Goal: Participate in discussion: Engage in conversation with other users on a specific topic

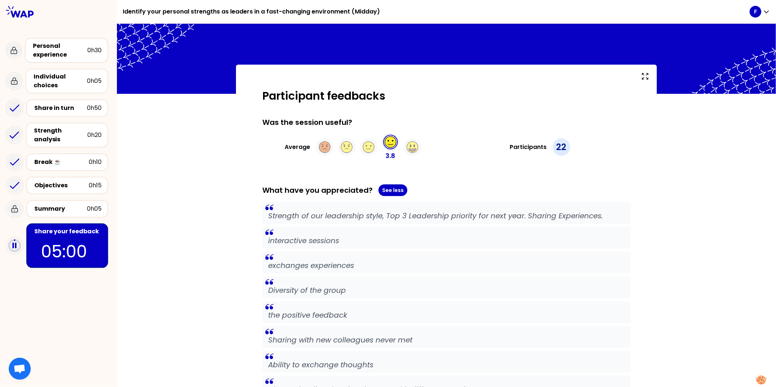
scroll to position [81, 0]
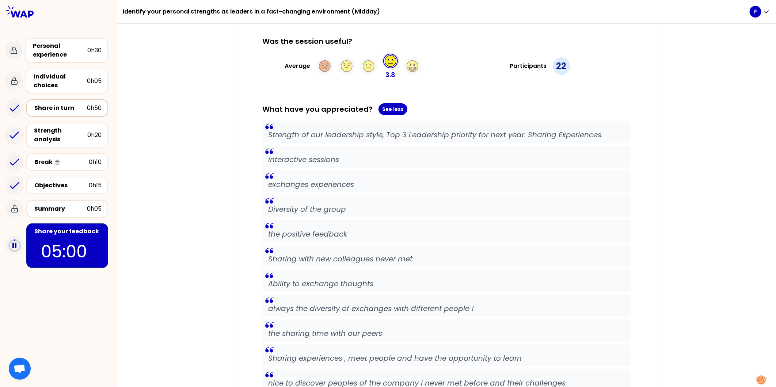
click at [68, 103] on div "Share in turn 0h50" at bounding box center [67, 108] width 69 height 10
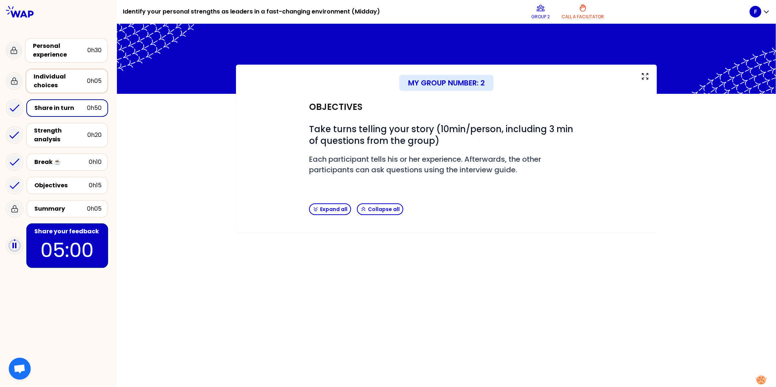
click at [67, 79] on div "Individual choices" at bounding box center [60, 81] width 53 height 18
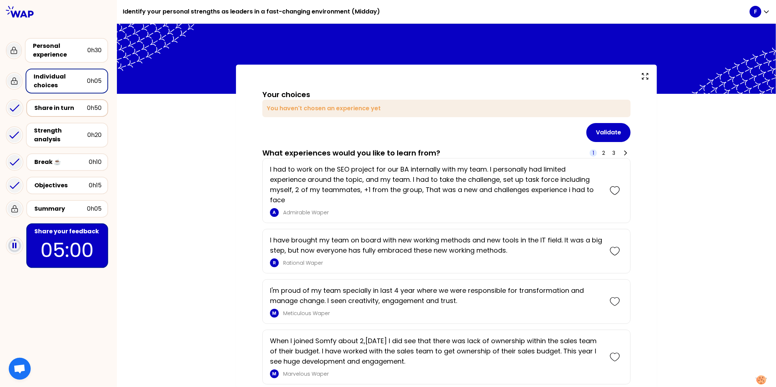
click at [63, 108] on div "Share in turn" at bounding box center [60, 108] width 53 height 9
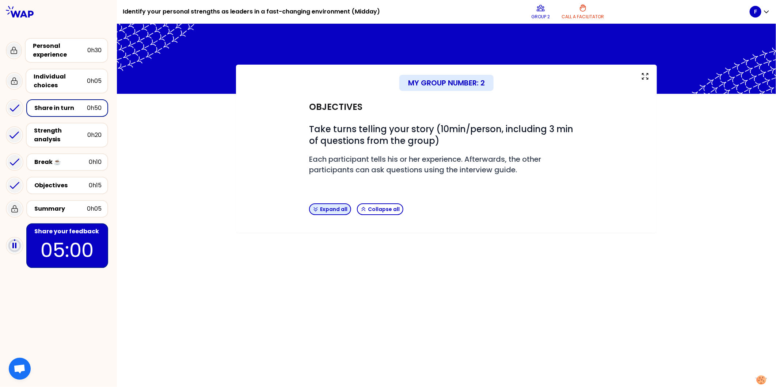
click at [329, 214] on button "Expand all" at bounding box center [330, 210] width 42 height 12
click at [319, 206] on button "Expand all" at bounding box center [330, 210] width 42 height 12
click at [67, 127] on div "Strength analysis" at bounding box center [60, 135] width 53 height 18
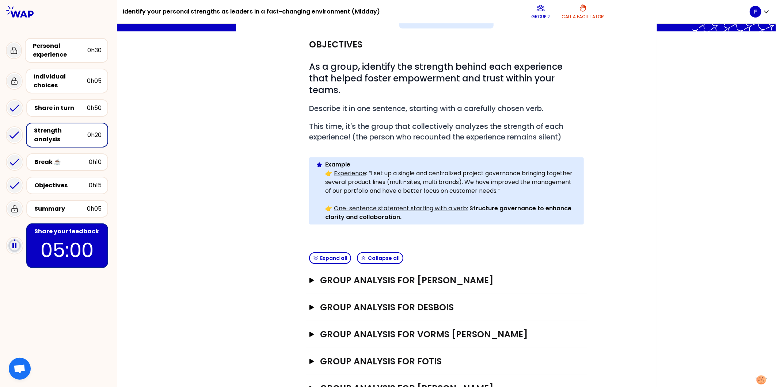
scroll to position [80, 0]
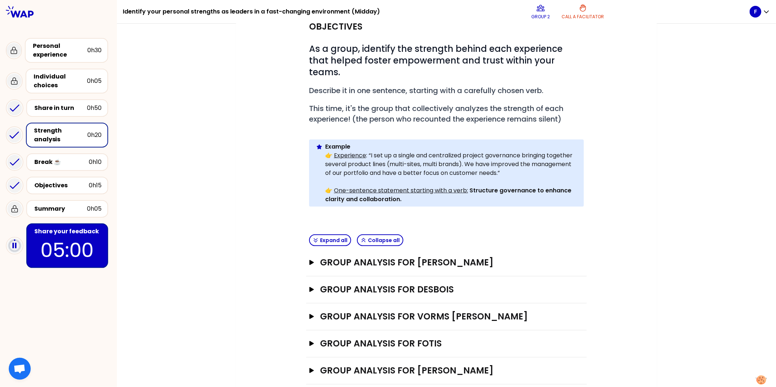
click at [306, 331] on div "Group analysis for FOTIS Open" at bounding box center [446, 344] width 281 height 27
click at [310, 341] on icon "button" at bounding box center [312, 343] width 4 height 5
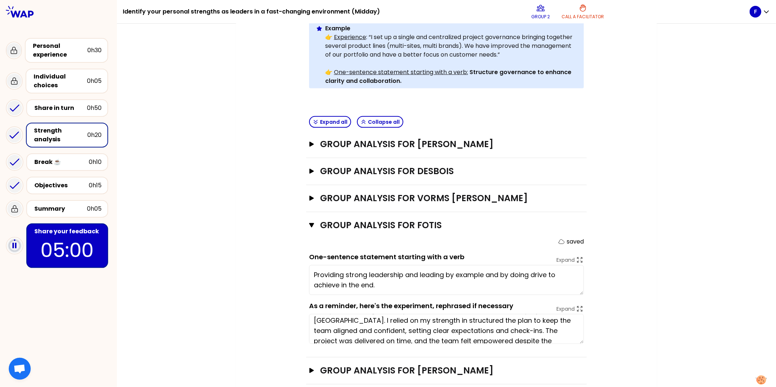
scroll to position [20, 0]
